Goal: Information Seeking & Learning: Learn about a topic

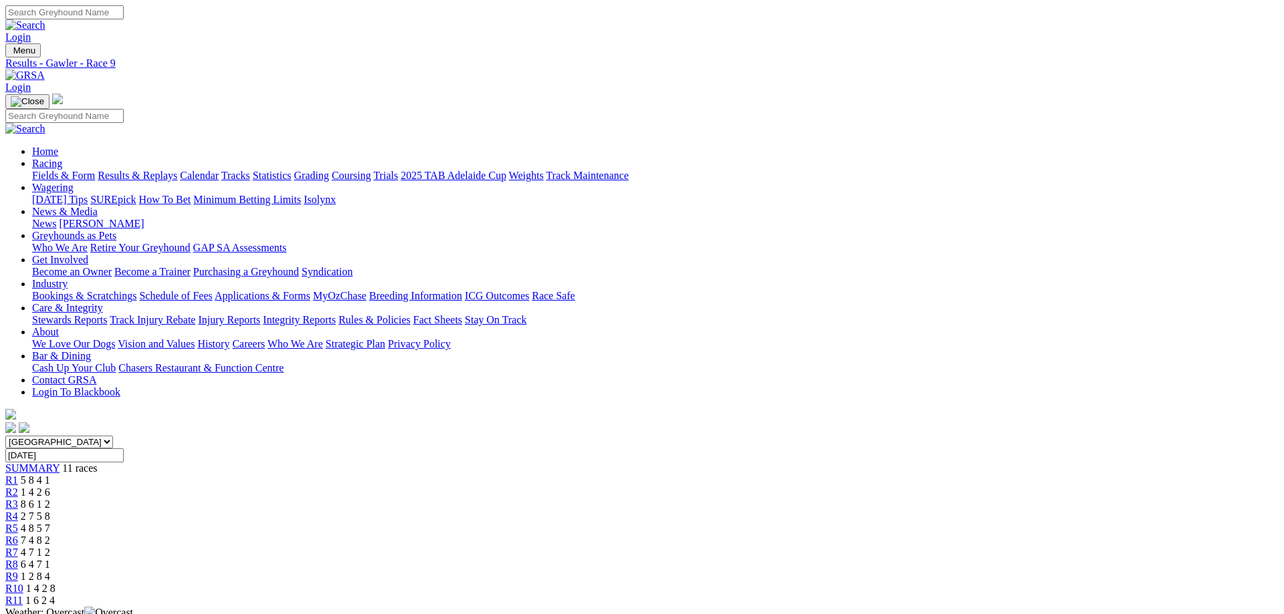
click at [95, 170] on link "Fields & Form" at bounding box center [63, 175] width 63 height 11
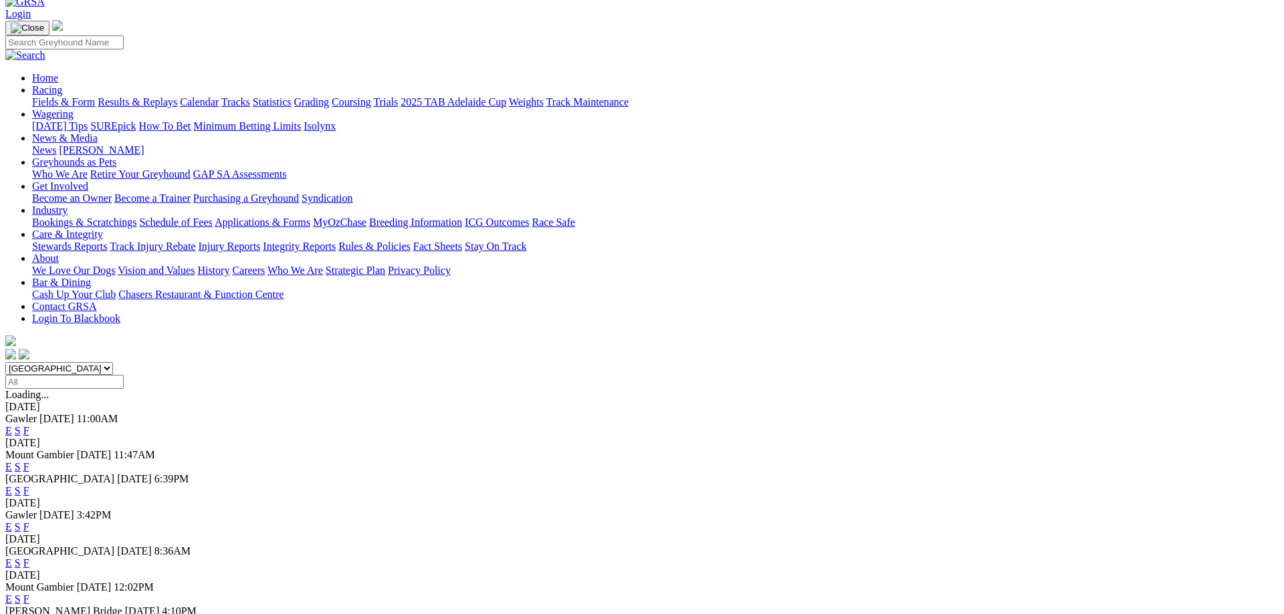
scroll to position [136, 0]
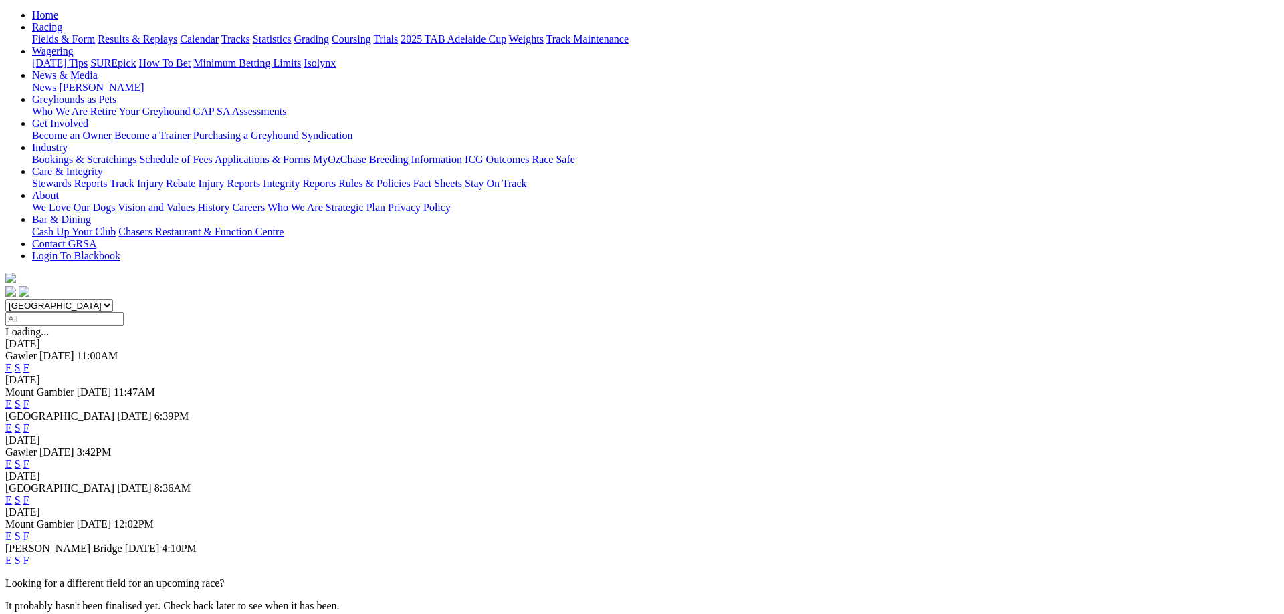
click at [29, 459] on link "F" at bounding box center [26, 464] width 6 height 11
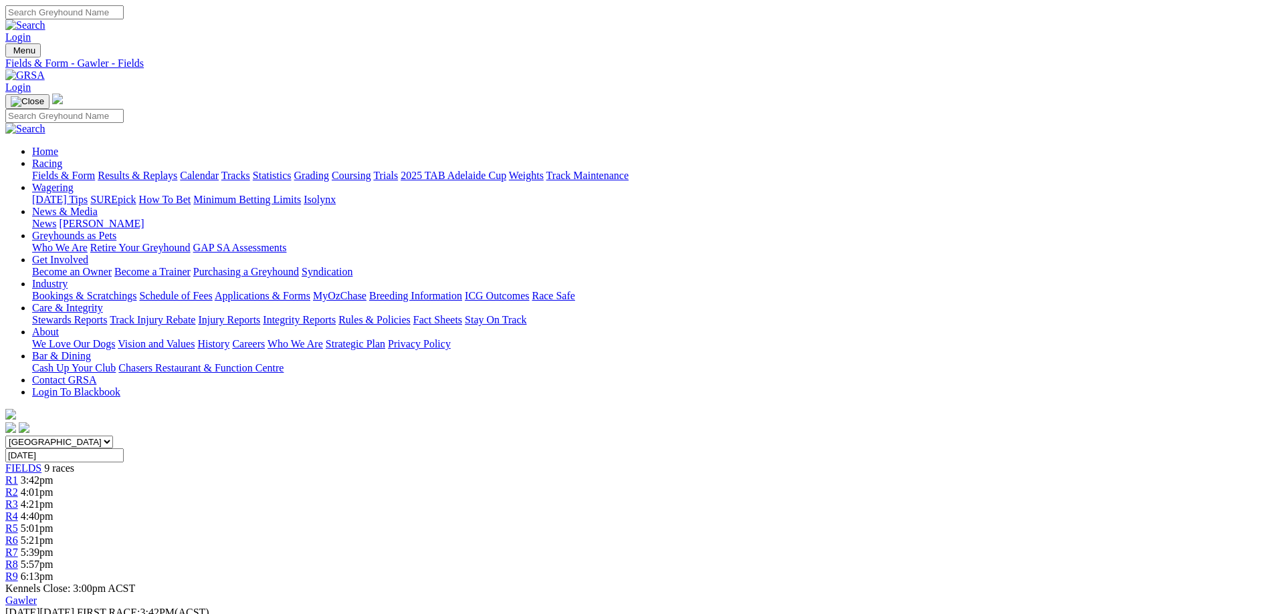
click at [95, 170] on link "Fields & Form" at bounding box center [63, 175] width 63 height 11
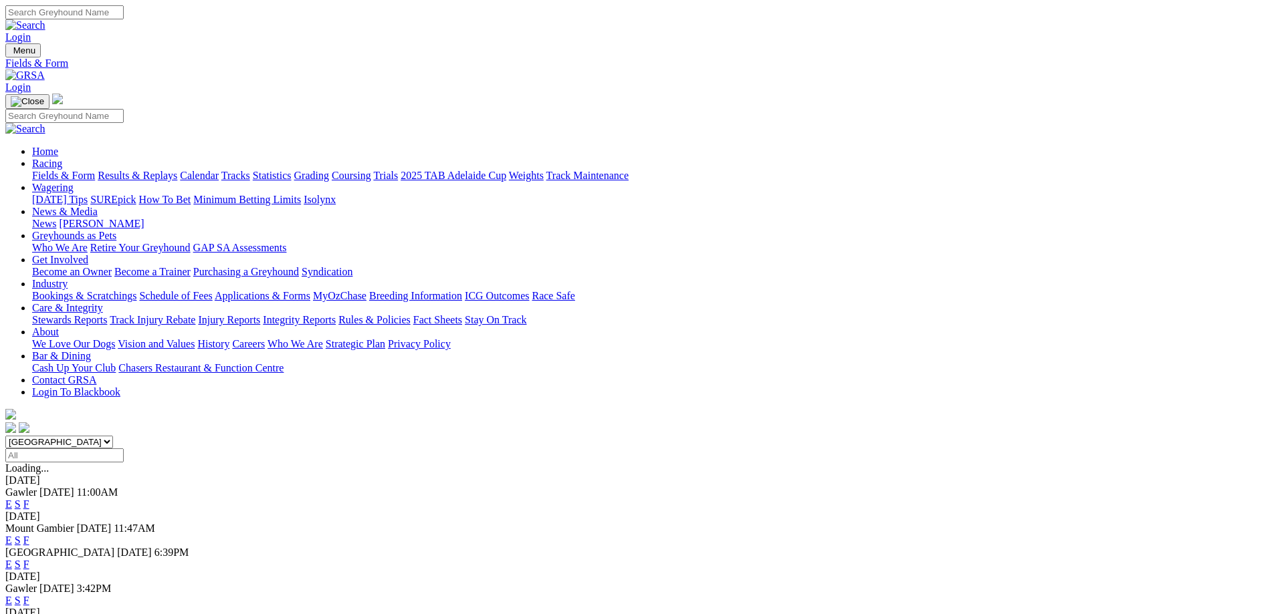
click at [29, 559] on link "F" at bounding box center [26, 564] width 6 height 11
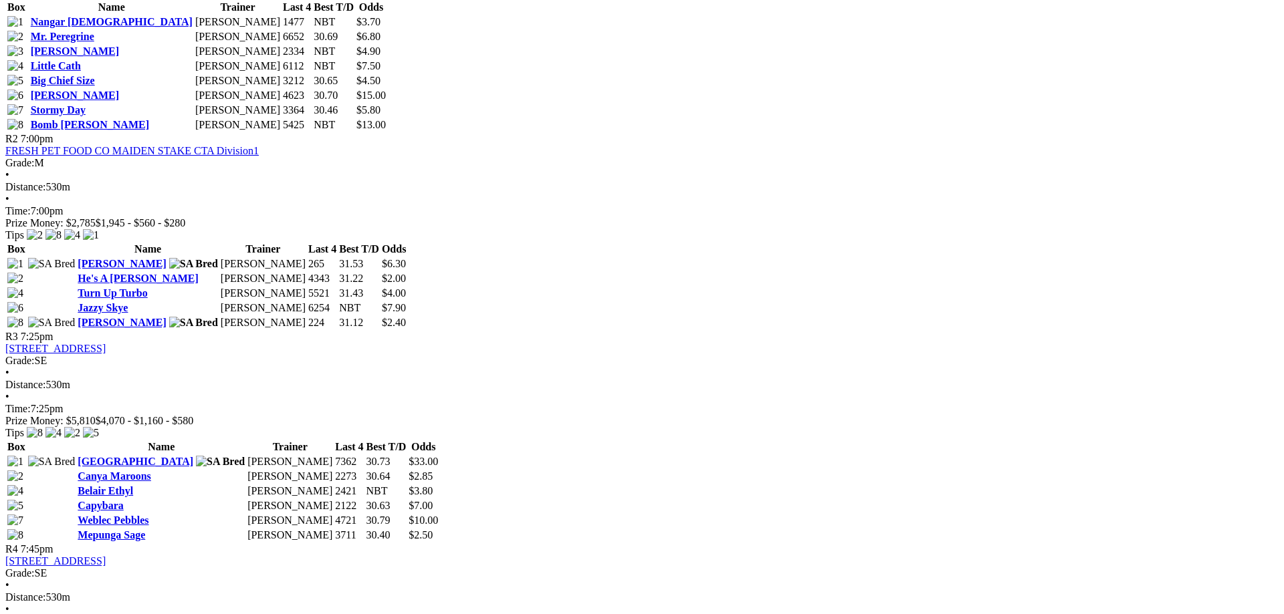
scroll to position [1023, 0]
